Goal: Information Seeking & Learning: Learn about a topic

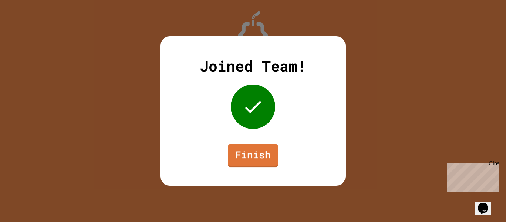
click at [256, 135] on div "Joined Team! Finish" at bounding box center [252, 110] width 185 height 149
click at [255, 148] on link "Finish" at bounding box center [252, 154] width 51 height 24
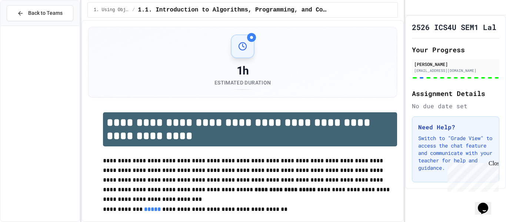
scroll to position [701, 0]
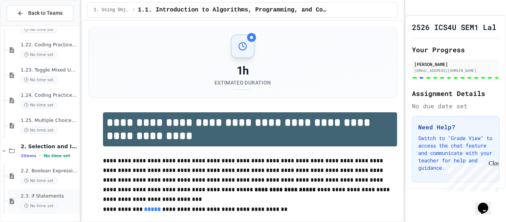
click at [57, 201] on div "2.3. if Statements No time set" at bounding box center [49, 201] width 57 height 16
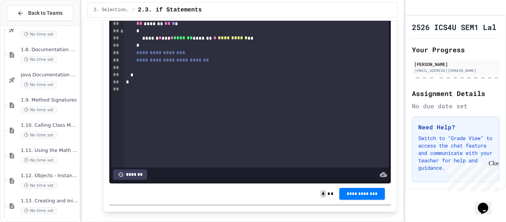
scroll to position [320, 0]
click at [62, 127] on div "1.10. Calling Class Methods No time set" at bounding box center [49, 129] width 57 height 16
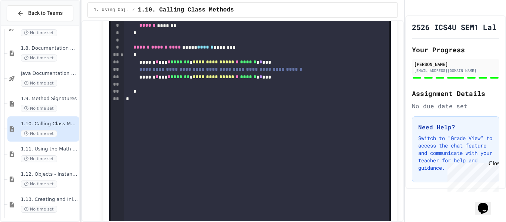
scroll to position [1124, 0]
